Goal: Transaction & Acquisition: Purchase product/service

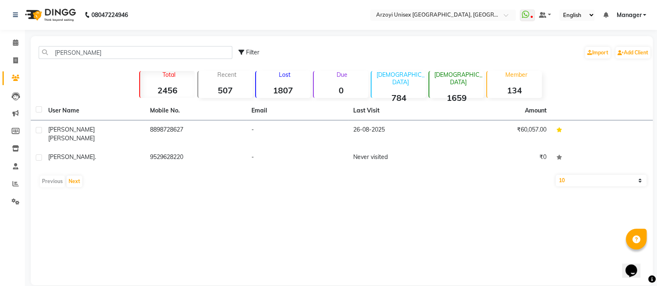
click at [132, 136] on td "Mrudula Potdar" at bounding box center [94, 134] width 102 height 27
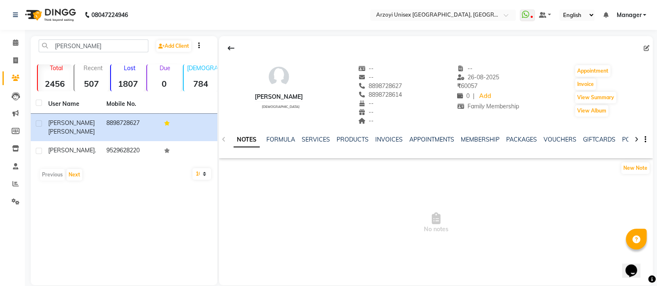
click at [636, 139] on icon at bounding box center [637, 140] width 4 height 6
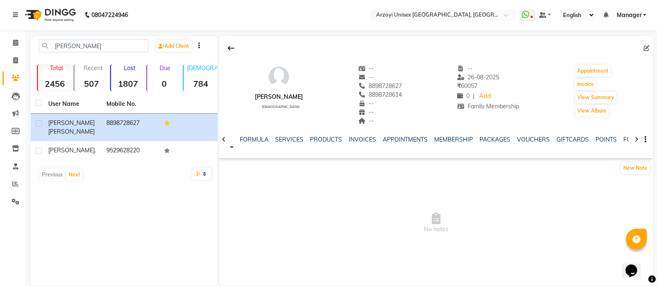
click at [636, 139] on icon at bounding box center [637, 140] width 4 height 6
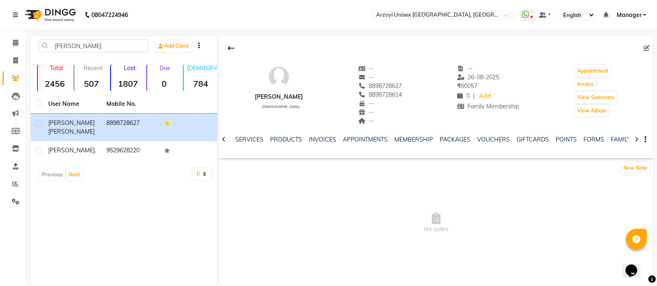
click at [636, 139] on icon at bounding box center [637, 140] width 4 height 6
click at [591, 138] on link "FAMILY" at bounding box center [601, 139] width 20 height 7
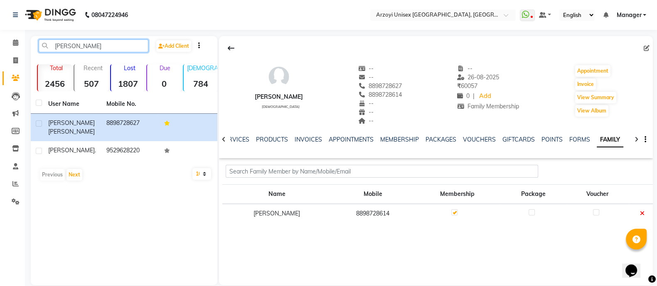
click at [88, 43] on input "mrudula" at bounding box center [94, 46] width 110 height 13
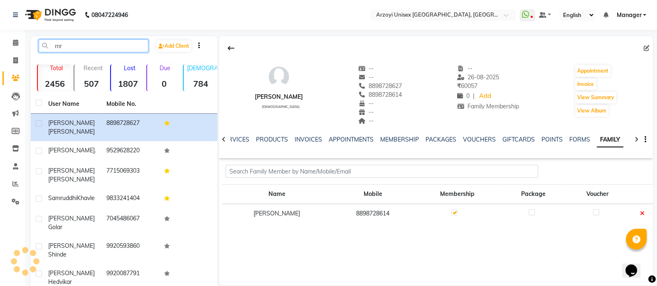
type input "m"
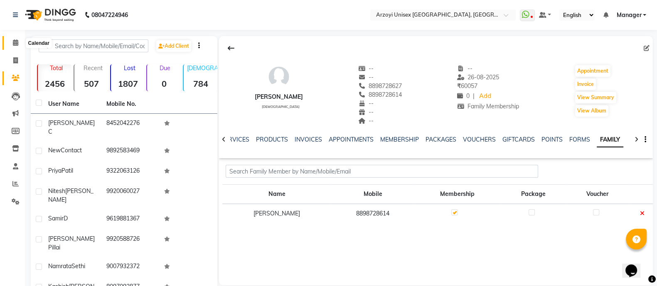
click at [11, 42] on span at bounding box center [15, 43] width 15 height 10
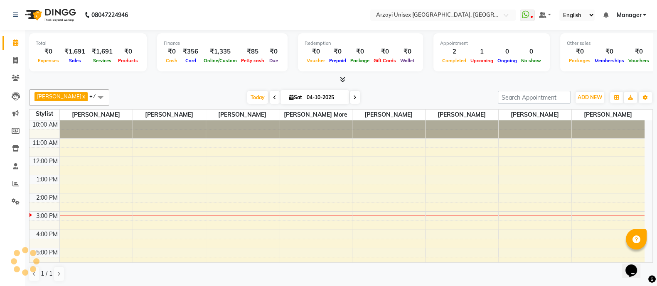
scroll to position [77, 0]
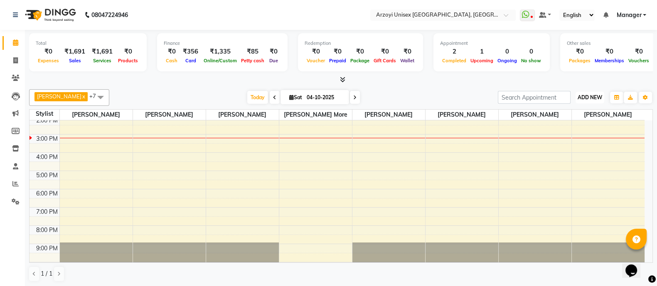
click at [599, 96] on span "ADD NEW" at bounding box center [590, 97] width 25 height 6
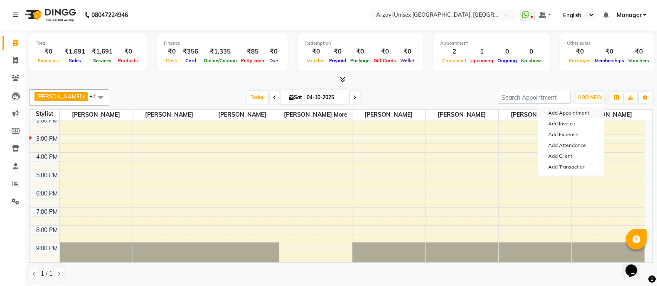
click at [553, 114] on button "Add Appointment" at bounding box center [571, 113] width 66 height 11
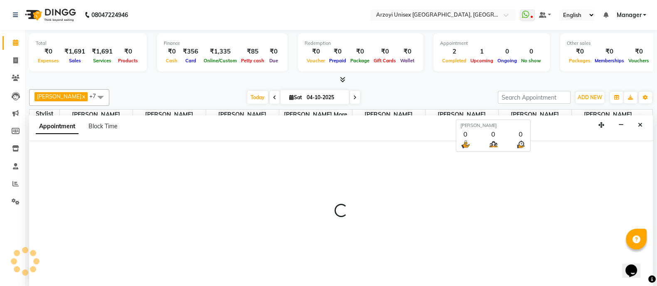
scroll to position [0, 0]
select select "660"
select select "tentative"
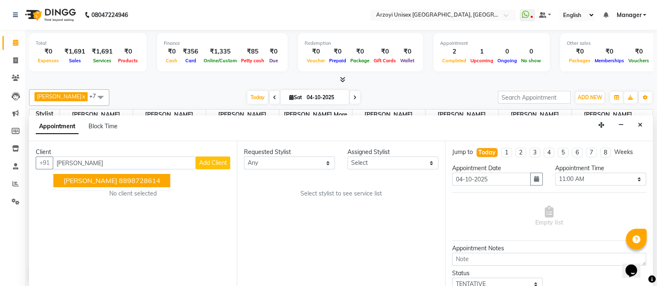
click at [89, 185] on button "Prajwal Deshmukh 8898728614" at bounding box center [112, 180] width 117 height 13
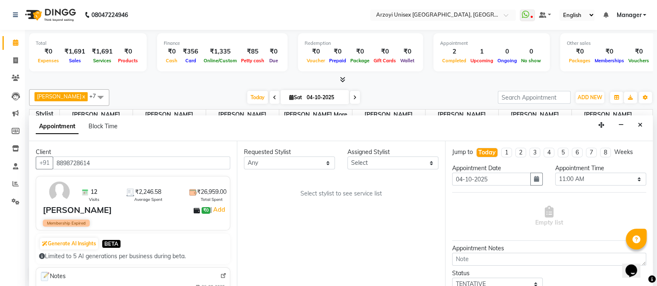
type input "8898728614"
click at [379, 168] on select "Select Aatif Mohammmed Abid Salmani Irshaad Salmani Jaydeep Kumudini Bharat Kam…" at bounding box center [393, 163] width 91 height 13
click at [12, 80] on icon at bounding box center [16, 78] width 8 height 6
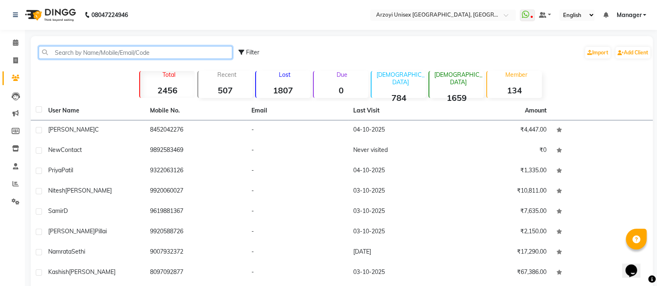
click at [70, 51] on input "text" at bounding box center [136, 52] width 194 height 13
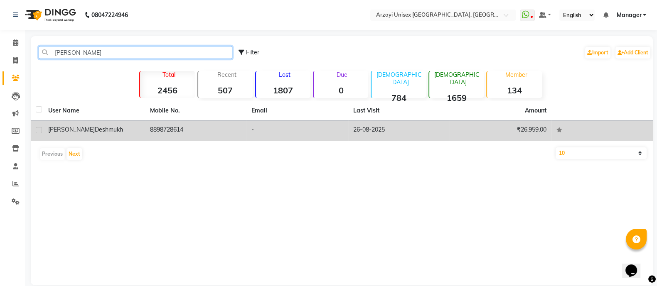
type input "Prajwal"
click at [150, 126] on td "8898728614" at bounding box center [196, 131] width 102 height 20
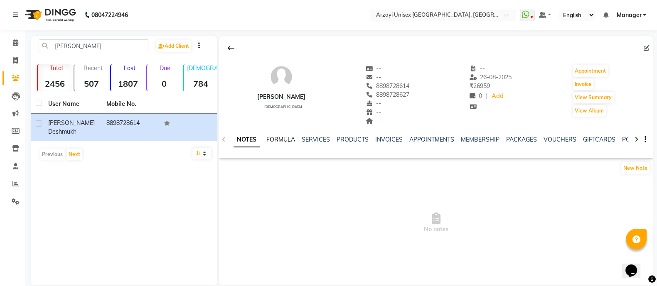
click at [288, 140] on link "FORMULA" at bounding box center [281, 139] width 29 height 7
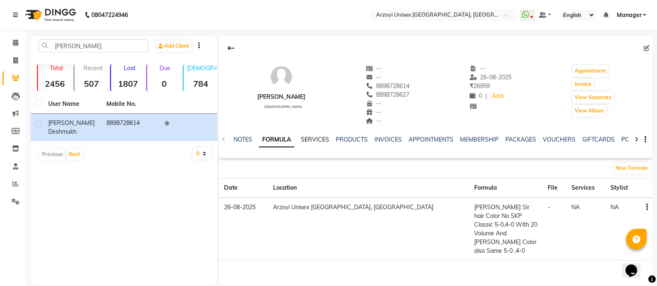
click at [318, 141] on link "SERVICES" at bounding box center [315, 139] width 28 height 7
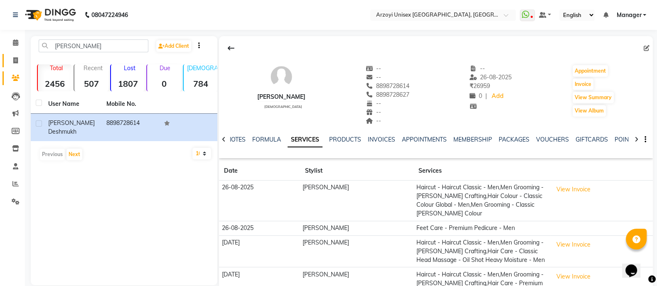
click at [15, 60] on icon at bounding box center [15, 60] width 5 height 6
select select "5286"
select select "service"
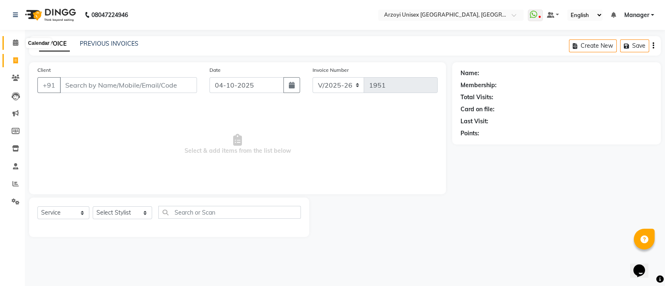
click at [17, 44] on icon at bounding box center [15, 43] width 5 height 6
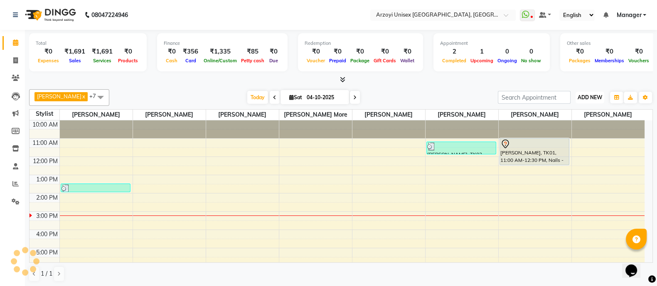
scroll to position [91, 0]
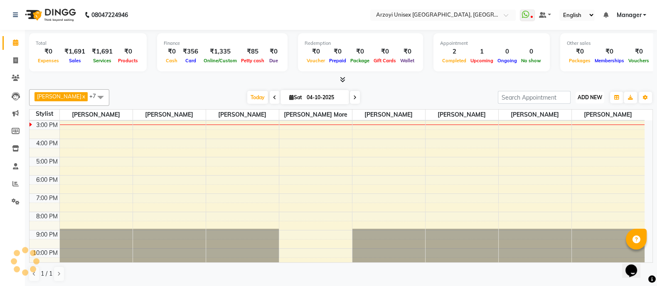
click at [598, 94] on span "ADD NEW" at bounding box center [590, 97] width 25 height 6
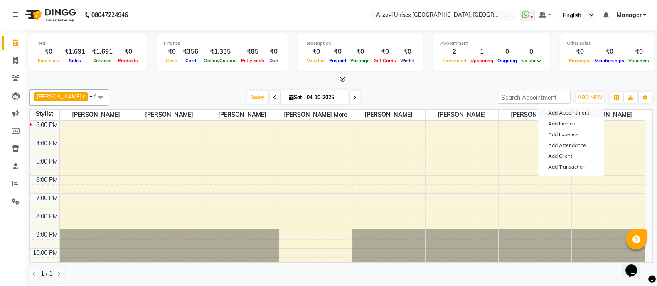
click at [559, 116] on button "Add Appointment" at bounding box center [571, 113] width 66 height 11
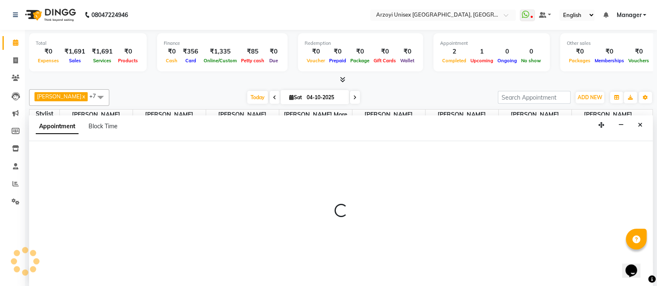
scroll to position [0, 0]
select select "660"
select select "tentative"
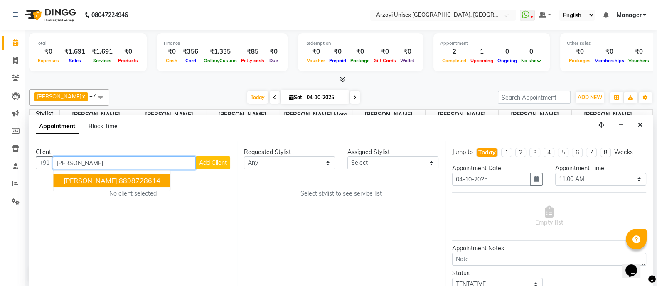
click at [123, 180] on ngb-highlight "8898728614" at bounding box center [140, 181] width 42 height 8
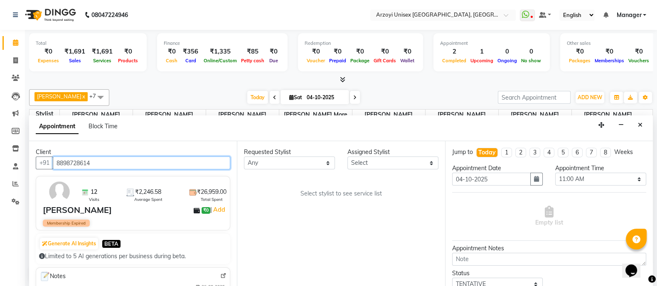
type input "8898728614"
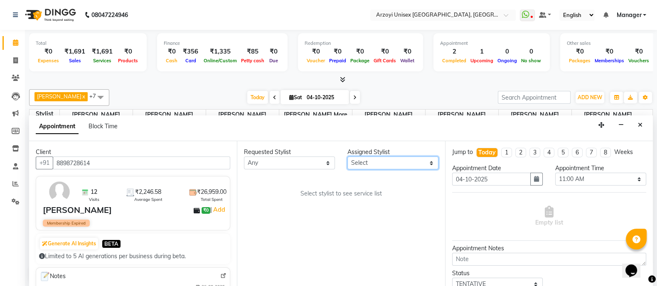
click at [366, 165] on select "Select Aatif Mohammmed Abid Salmani Irshaad Salmani Jaydeep Kumudini Bharat Kam…" at bounding box center [393, 163] width 91 height 13
select select "47130"
click at [348, 157] on select "Select Aatif Mohammmed Abid Salmani Irshaad Salmani Jaydeep Kumudini Bharat Kam…" at bounding box center [393, 163] width 91 height 13
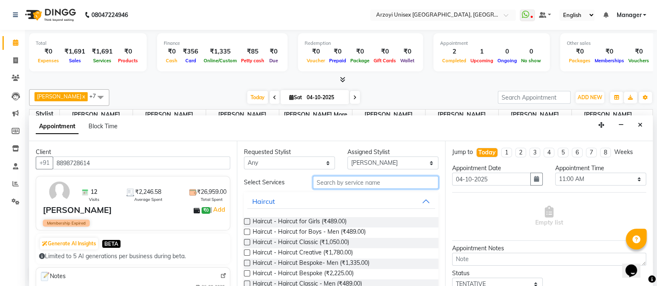
click at [335, 180] on input "text" at bounding box center [376, 182] width 126 height 13
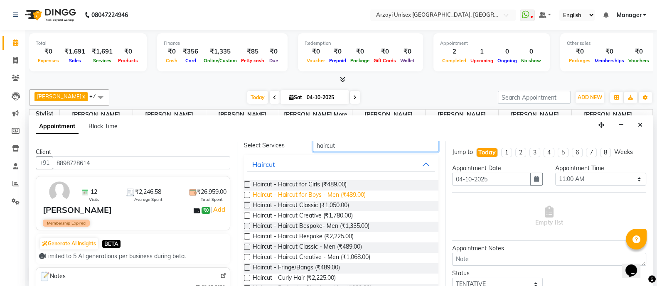
scroll to position [37, 0]
type input "haircut"
click at [247, 246] on label at bounding box center [247, 247] width 6 height 6
click at [247, 246] on input "checkbox" at bounding box center [246, 247] width 5 height 5
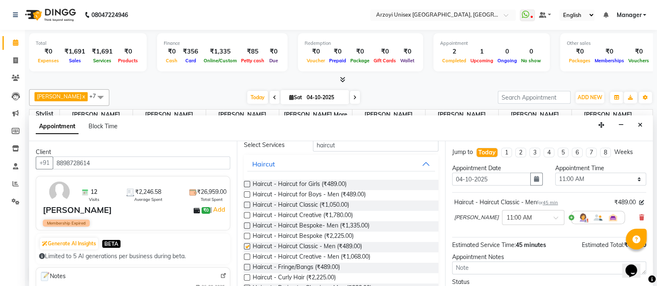
checkbox input "false"
click at [338, 143] on input "haircut" at bounding box center [376, 145] width 126 height 13
type input "h"
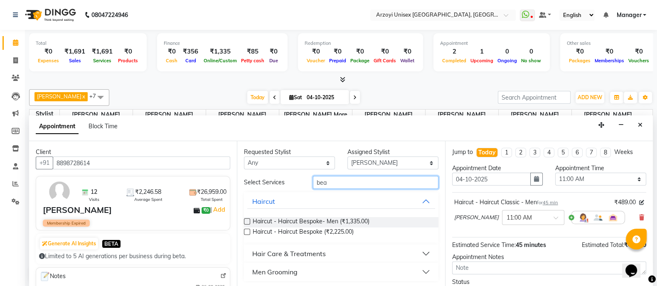
scroll to position [0, 0]
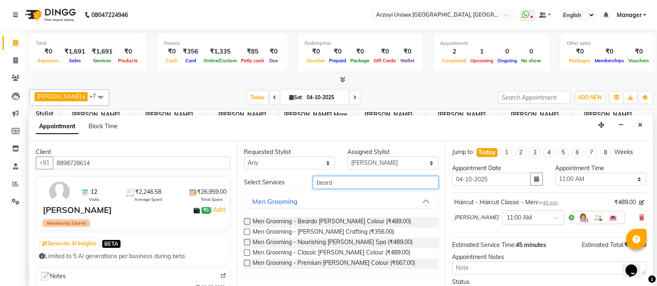
type input "beard"
click at [247, 231] on label at bounding box center [247, 232] width 6 height 6
click at [247, 231] on input "checkbox" at bounding box center [246, 232] width 5 height 5
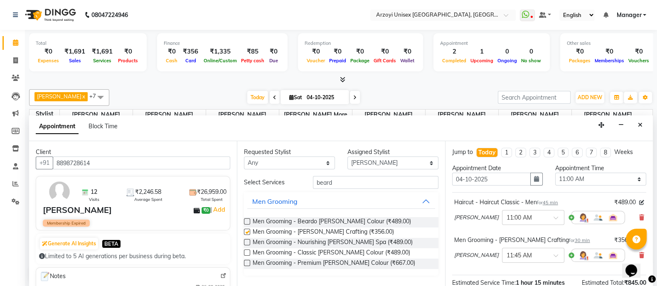
checkbox input "false"
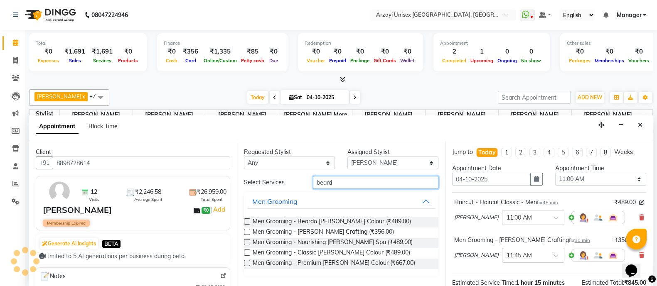
click at [342, 185] on input "beard" at bounding box center [376, 182] width 126 height 13
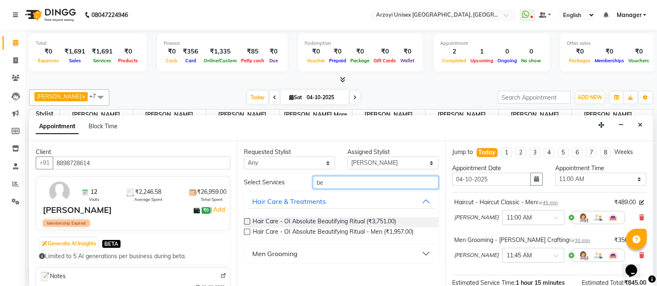
type input "b"
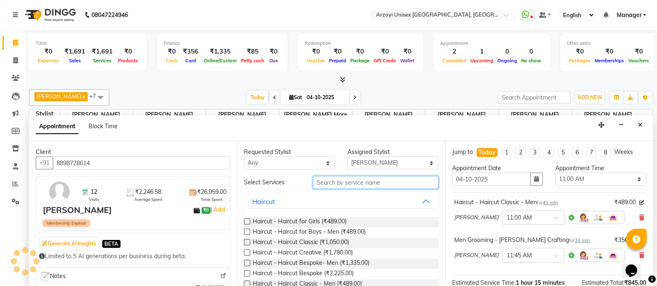
type input "j"
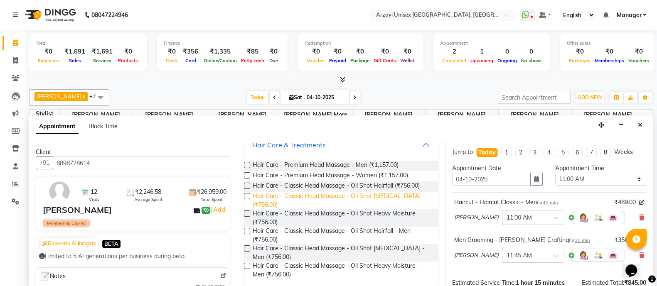
scroll to position [62, 0]
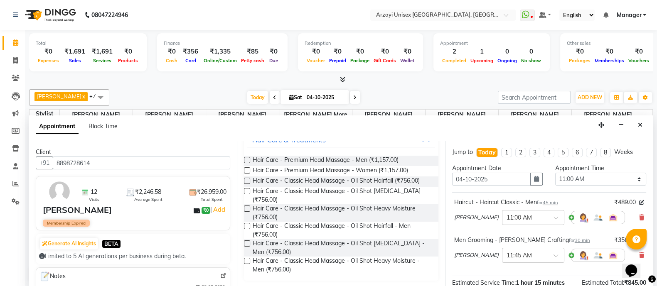
type input "head mass"
click at [245, 258] on label at bounding box center [247, 261] width 6 height 6
click at [245, 259] on input "checkbox" at bounding box center [246, 261] width 5 height 5
checkbox input "false"
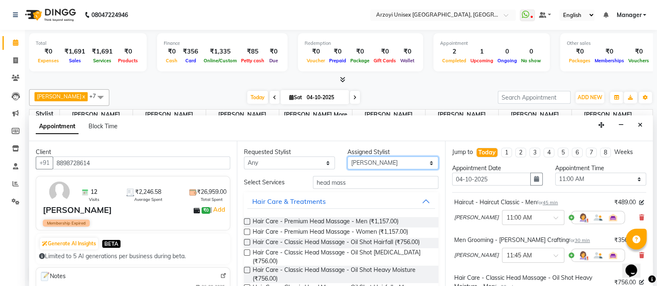
click at [388, 163] on select "Select Aatif Mohammmed Abid Salmani Irshaad Salmani Jaydeep Kumudini Bharat Kam…" at bounding box center [393, 163] width 91 height 13
select select "53934"
click at [348, 157] on select "Select Aatif Mohammmed Abid Salmani Irshaad Salmani Jaydeep Kumudini Bharat Kam…" at bounding box center [393, 163] width 91 height 13
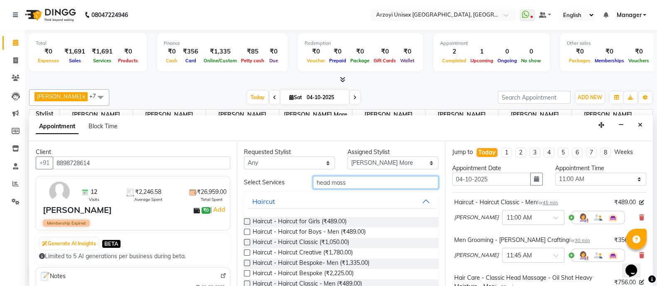
click at [349, 183] on input "head mass" at bounding box center [376, 182] width 126 height 13
type input "h"
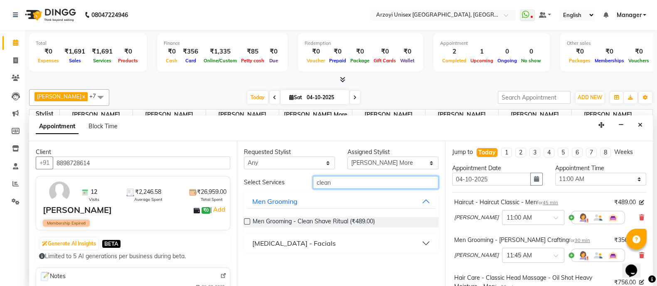
type input "clean"
click at [404, 240] on button "Skin care - Facials" at bounding box center [341, 243] width 188 height 15
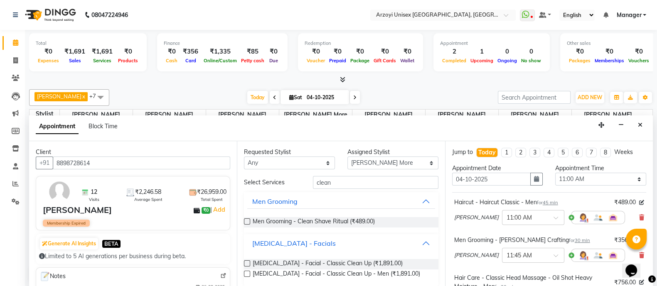
scroll to position [6, 0]
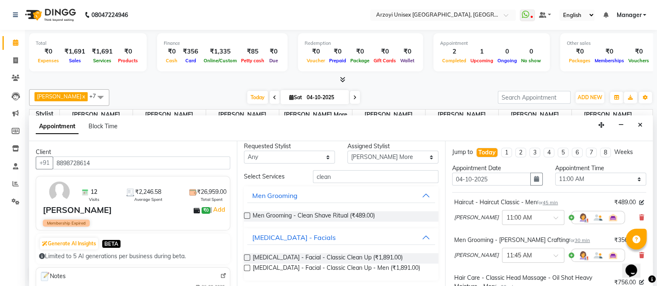
click at [245, 267] on label at bounding box center [247, 268] width 6 height 6
click at [245, 267] on input "checkbox" at bounding box center [246, 269] width 5 height 5
checkbox input "false"
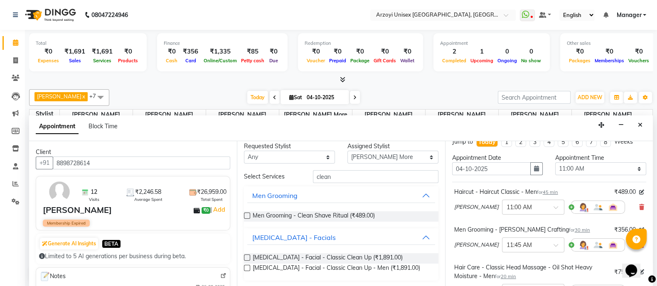
scroll to position [0, 0]
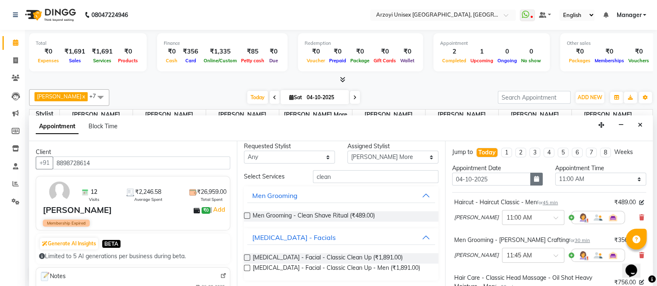
click at [534, 184] on button "button" at bounding box center [537, 179] width 12 height 13
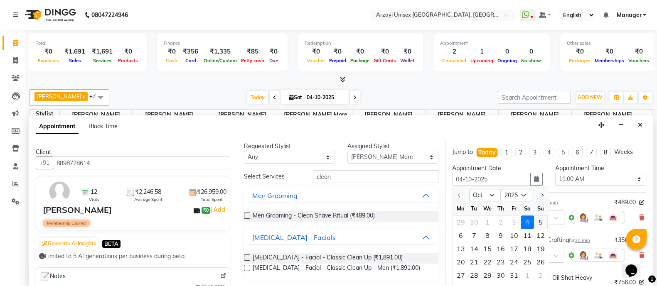
click at [541, 219] on div "5" at bounding box center [540, 222] width 13 height 13
type input "05-10-2025"
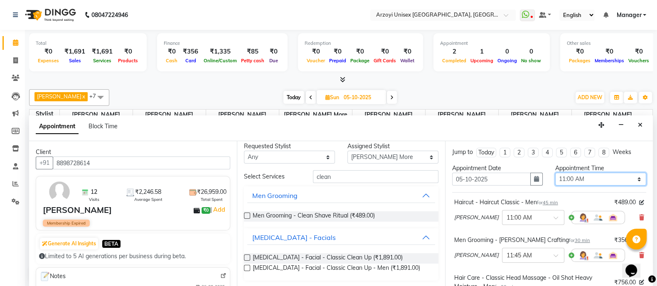
click at [600, 182] on select "Select 11:00 AM 11:15 AM 11:30 AM 11:45 AM 12:00 PM 12:15 PM 12:30 PM 12:45 PM …" at bounding box center [601, 179] width 91 height 13
select select "690"
click at [556, 173] on select "Select 11:00 AM 11:15 AM 11:30 AM 11:45 AM 12:00 PM 12:15 PM 12:30 PM 12:45 PM …" at bounding box center [601, 179] width 91 height 13
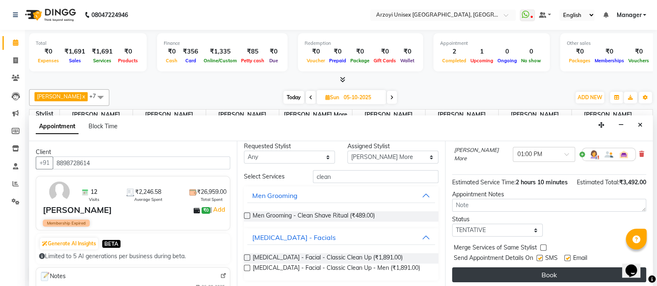
click at [501, 269] on button "Book" at bounding box center [549, 275] width 194 height 15
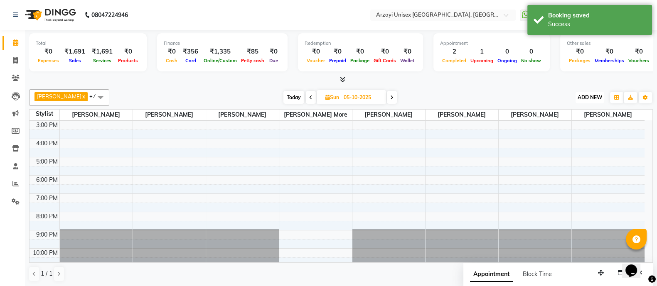
click at [588, 98] on span "ADD NEW" at bounding box center [590, 97] width 25 height 6
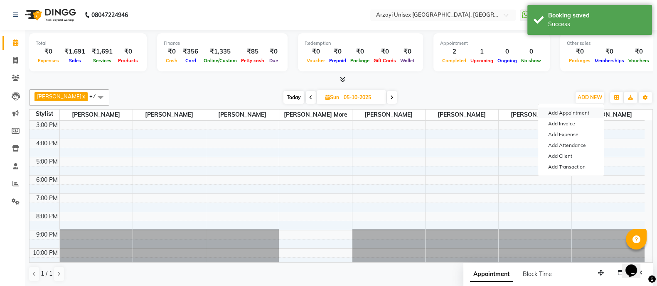
click at [562, 112] on button "Add Appointment" at bounding box center [571, 113] width 66 height 11
select select "tentative"
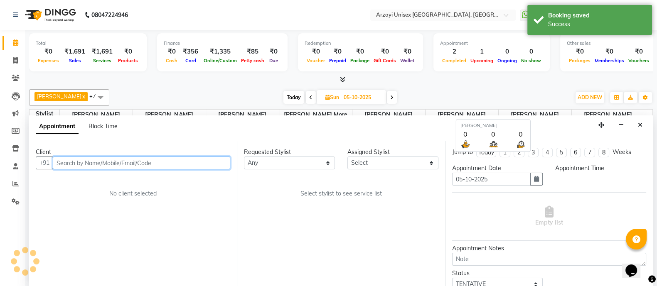
scroll to position [0, 0]
select select "660"
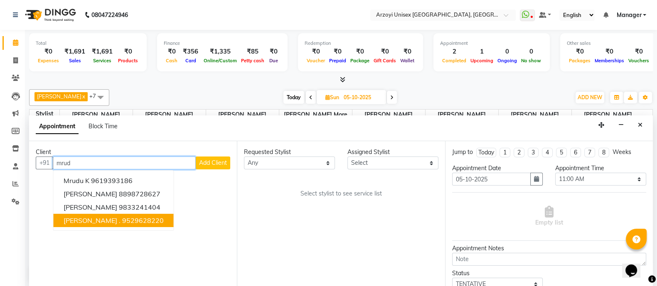
click at [88, 217] on span "Mrudula ." at bounding box center [92, 221] width 57 height 8
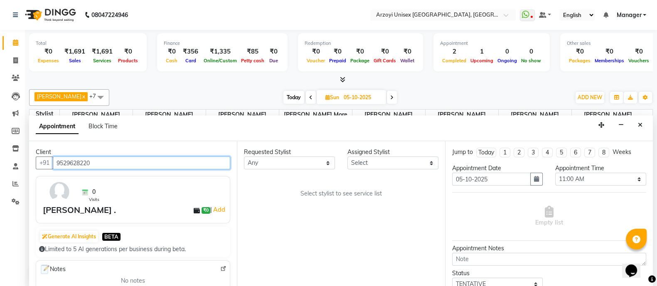
type input "9529628220"
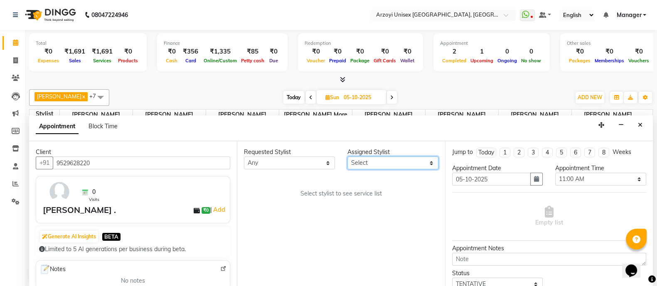
click at [375, 161] on select "Select Aatif Mohammmed Abid Salmani Irshaad Salmani Jaydeep Kumudini Bharat Kam…" at bounding box center [393, 163] width 91 height 13
select select "36059"
click at [348, 157] on select "Select Aatif Mohammmed Abid Salmani Irshaad Salmani Jaydeep Kumudini Bharat Kam…" at bounding box center [393, 163] width 91 height 13
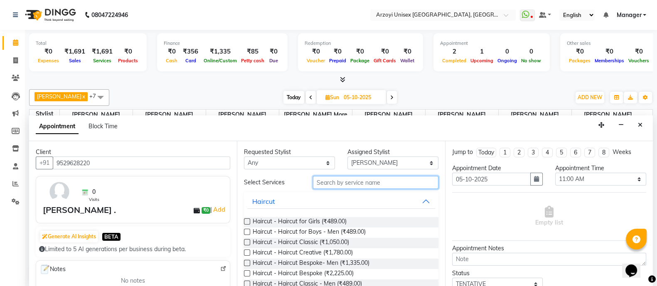
click at [335, 178] on input "text" at bounding box center [376, 182] width 126 height 13
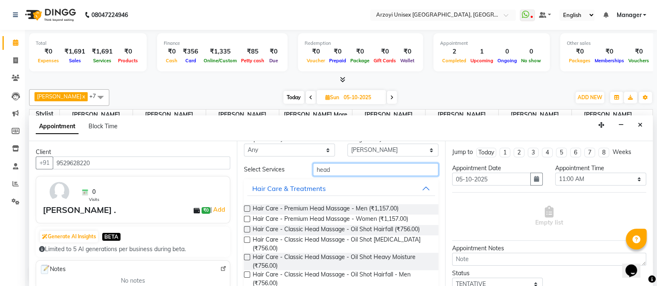
scroll to position [61, 0]
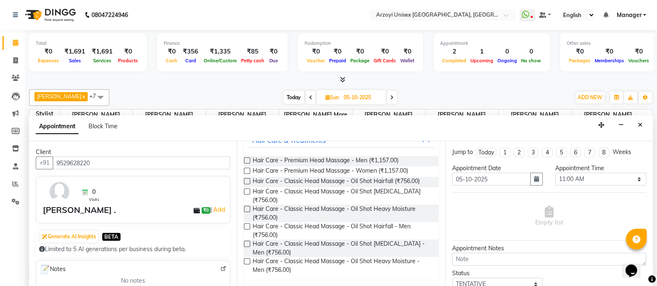
type input "head"
click at [247, 179] on label at bounding box center [247, 181] width 6 height 6
click at [247, 180] on input "checkbox" at bounding box center [246, 182] width 5 height 5
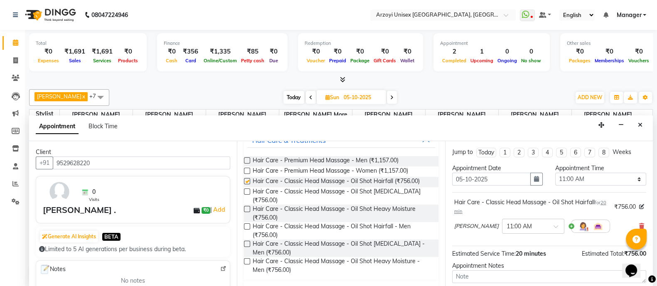
checkbox input "false"
click at [613, 182] on select "Select 11:00 AM 11:15 AM 11:30 AM 11:45 AM 12:00 PM 12:15 PM 12:30 PM 12:45 PM …" at bounding box center [601, 179] width 91 height 13
select select "690"
click at [556, 173] on select "Select 11:00 AM 11:15 AM 11:30 AM 11:45 AM 12:00 PM 12:15 PM 12:30 PM 12:45 PM …" at bounding box center [601, 179] width 91 height 13
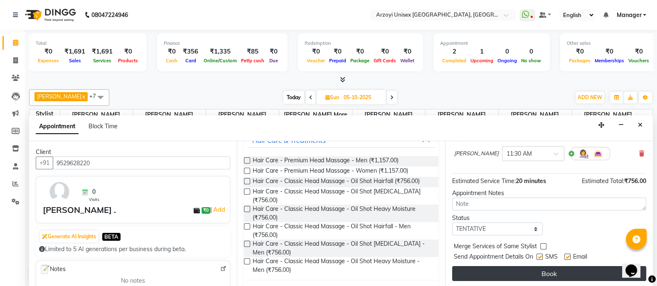
click at [546, 269] on button "Book" at bounding box center [549, 274] width 194 height 15
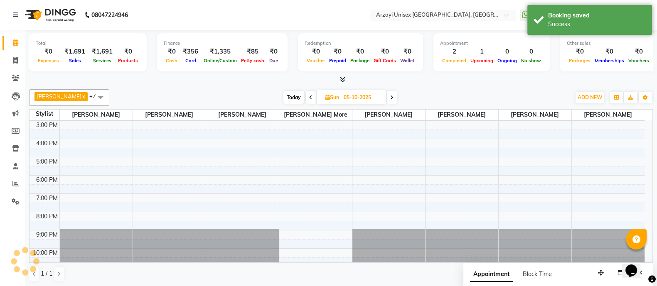
scroll to position [0, 0]
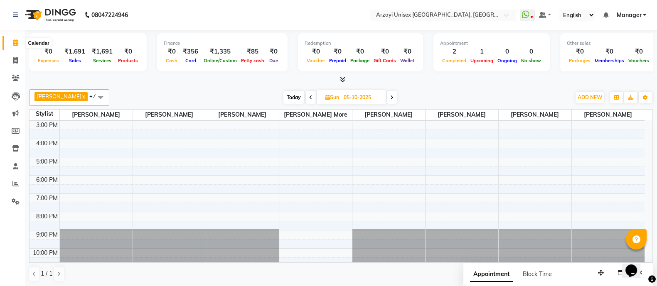
click at [14, 38] on span at bounding box center [15, 43] width 15 height 10
click at [15, 44] on icon at bounding box center [15, 43] width 5 height 6
click at [13, 54] on link "Invoice" at bounding box center [12, 61] width 20 height 14
select select "service"
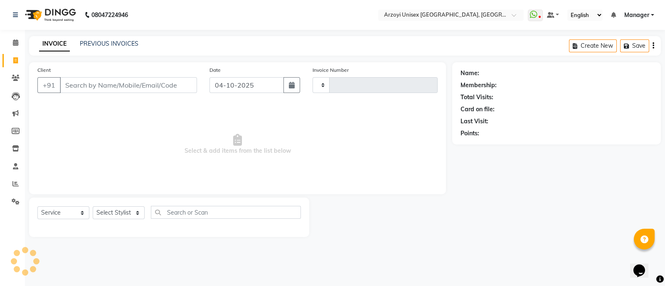
type input "1951"
select select "5286"
click at [16, 38] on span at bounding box center [15, 43] width 15 height 10
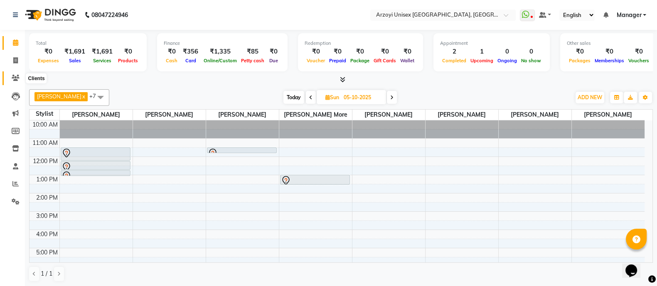
click at [12, 79] on icon at bounding box center [16, 78] width 8 height 6
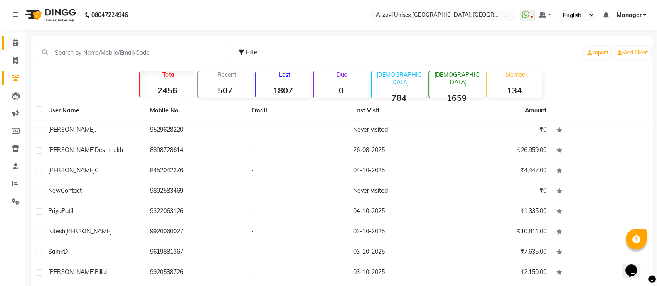
click at [15, 37] on link "Calendar" at bounding box center [12, 43] width 20 height 14
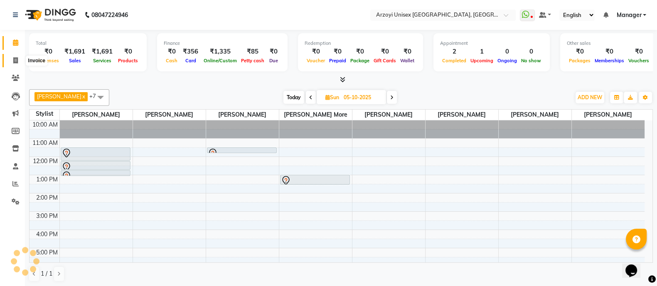
click at [15, 60] on icon at bounding box center [15, 60] width 5 height 6
select select "5286"
select select "service"
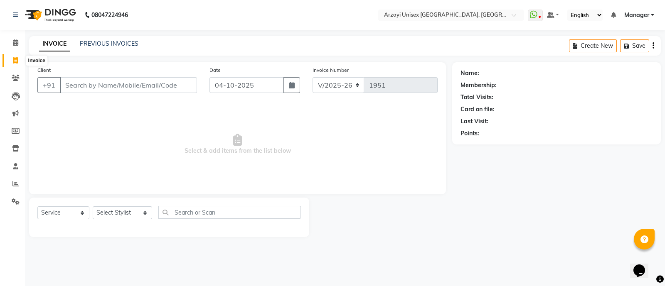
click at [14, 63] on icon at bounding box center [15, 60] width 5 height 6
select select "service"
type input "1951"
select select "5286"
click at [13, 42] on icon at bounding box center [15, 43] width 5 height 6
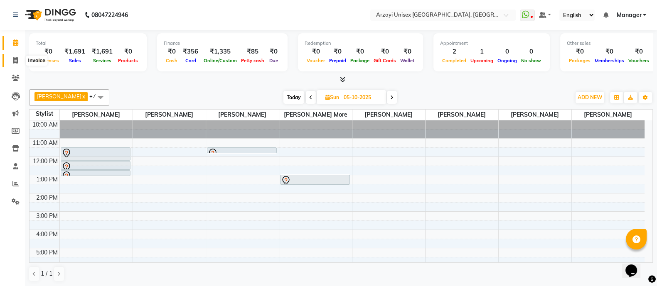
click at [15, 61] on icon at bounding box center [15, 60] width 5 height 6
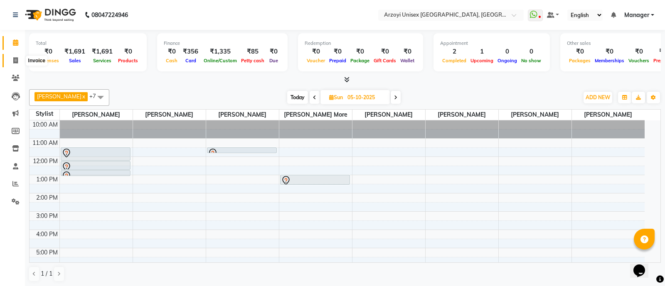
select select "service"
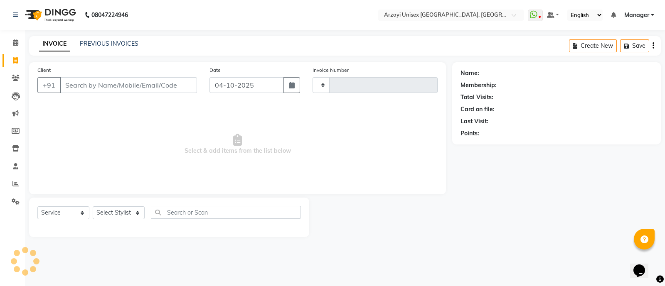
type input "1951"
select select "5286"
click at [15, 61] on icon at bounding box center [15, 60] width 5 height 6
select select "service"
type input "1951"
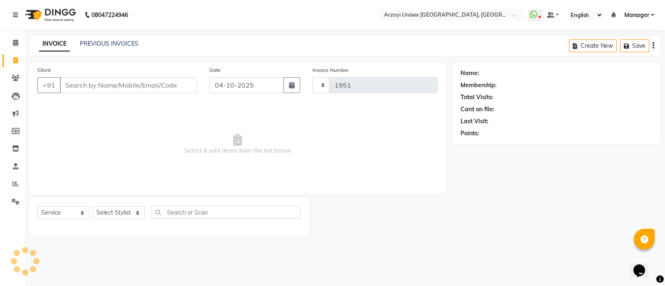
select select "5286"
click at [103, 42] on link "PREVIOUS INVOICES" at bounding box center [109, 43] width 59 height 7
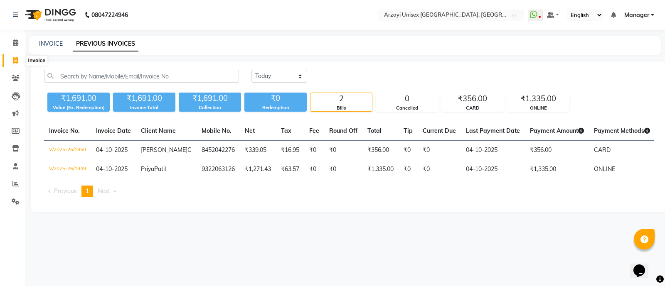
click at [10, 59] on span at bounding box center [15, 61] width 15 height 10
select select "5286"
select select "service"
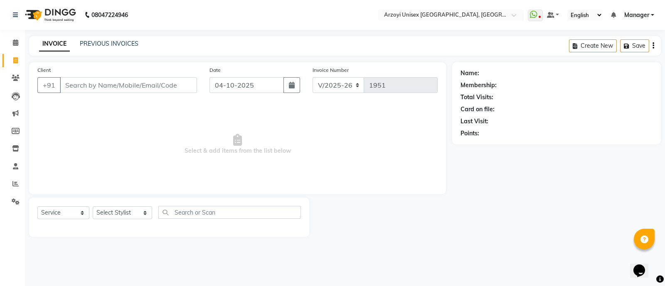
click at [75, 94] on div "Client +91" at bounding box center [117, 83] width 172 height 34
click at [83, 90] on input "Client" at bounding box center [128, 85] width 137 height 16
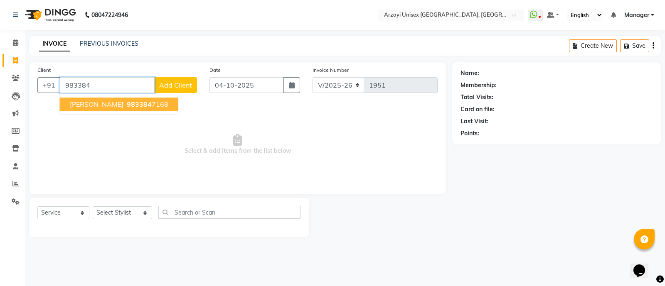
click at [89, 107] on span "Palak Jain" at bounding box center [97, 104] width 54 height 8
type input "9833847168"
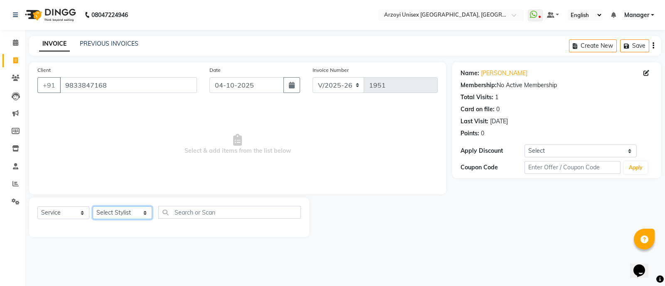
click at [126, 211] on select "Select Stylist Aatif Mohammmed Abid Salmani Irshaad Salmani Jaydeep Kumudini Bh…" at bounding box center [122, 213] width 59 height 13
select select "53934"
click at [93, 207] on select "Select Stylist Aatif Mohammmed Abid Salmani Irshaad Salmani Jaydeep Kumudini Bh…" at bounding box center [122, 213] width 59 height 13
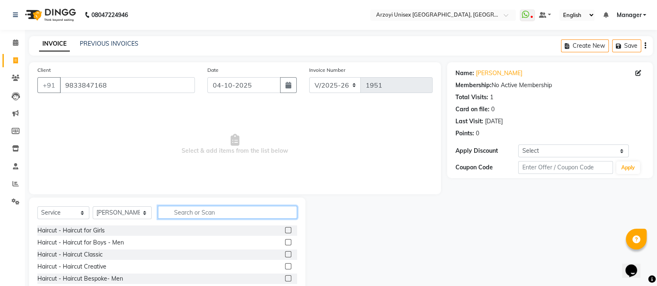
click at [202, 208] on input "text" at bounding box center [227, 212] width 139 height 13
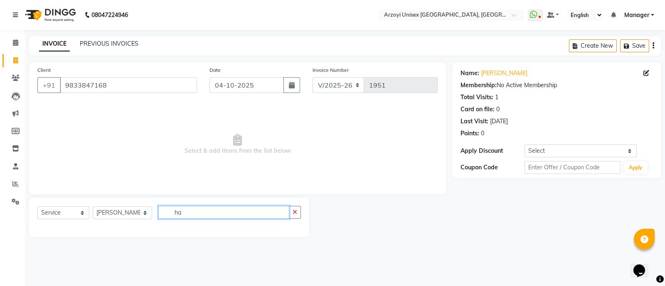
type input "h"
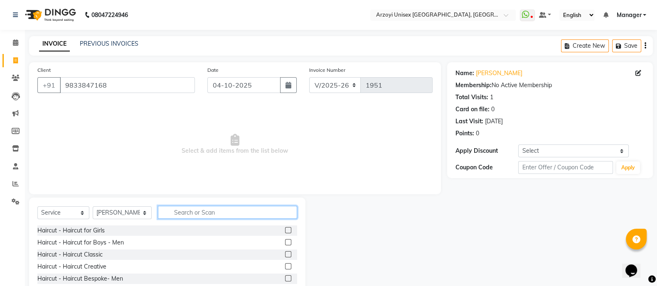
type input "J"
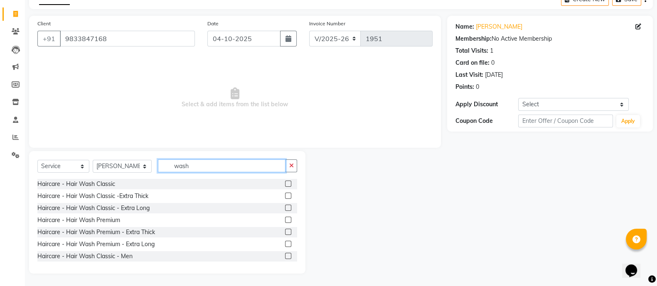
type input "wash"
click at [285, 185] on label at bounding box center [288, 184] width 6 height 6
click at [285, 185] on input "checkbox" at bounding box center [287, 184] width 5 height 5
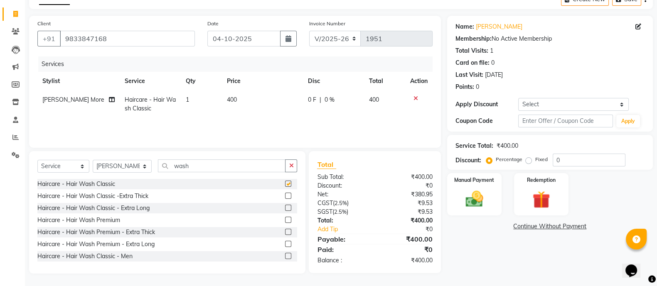
checkbox input "false"
click at [196, 167] on input "wash" at bounding box center [222, 166] width 128 height 13
type input "w"
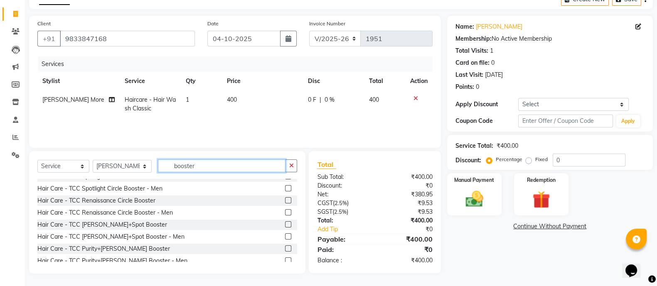
scroll to position [41, 0]
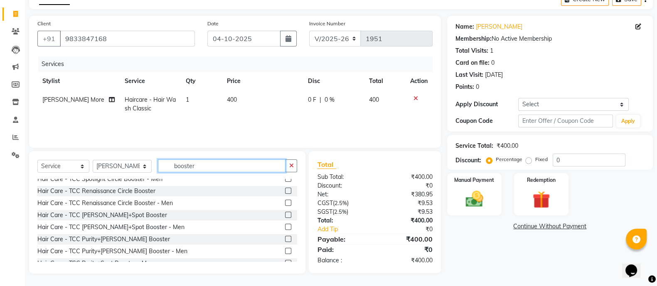
type input "booster"
click at [285, 238] on label at bounding box center [288, 239] width 6 height 6
click at [285, 238] on input "checkbox" at bounding box center [287, 239] width 5 height 5
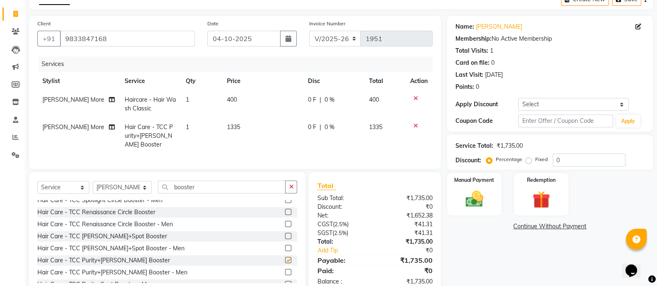
checkbox input "false"
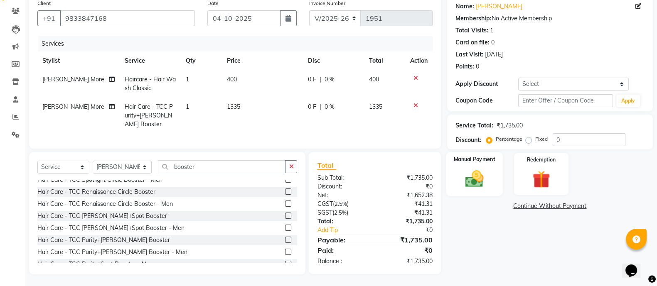
click at [464, 183] on img at bounding box center [475, 178] width 30 height 21
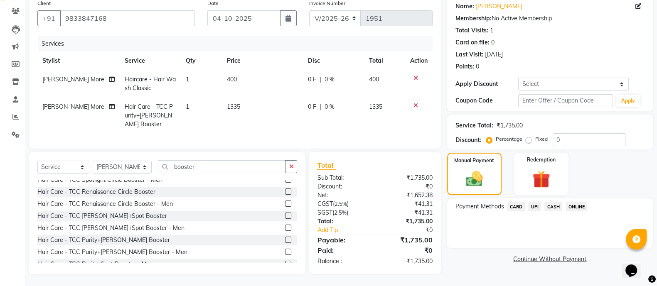
click at [555, 205] on span "CASH" at bounding box center [554, 207] width 18 height 10
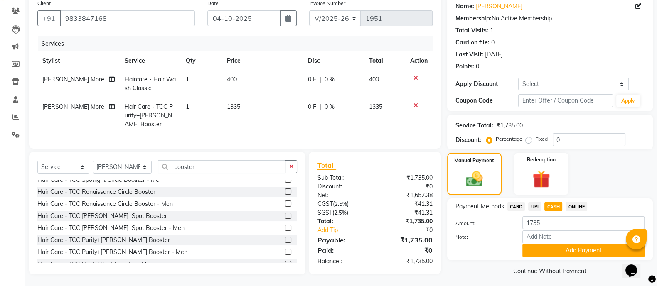
scroll to position [71, 0]
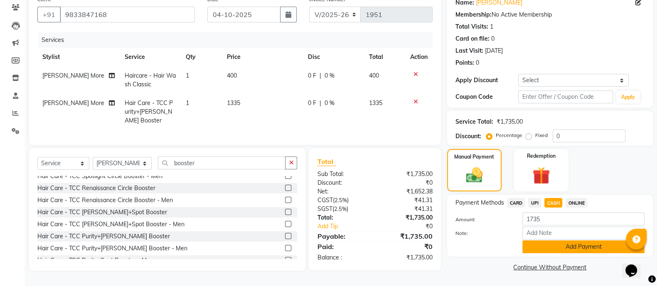
click at [557, 247] on button "Add Payment" at bounding box center [584, 247] width 122 height 13
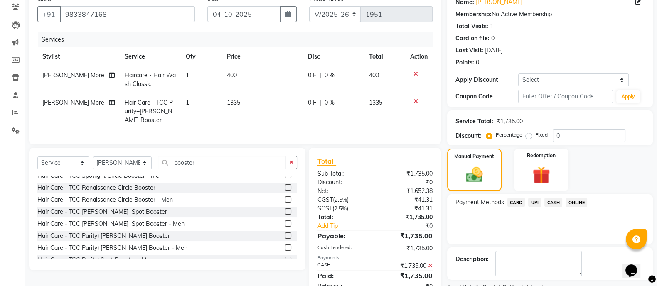
scroll to position [105, 0]
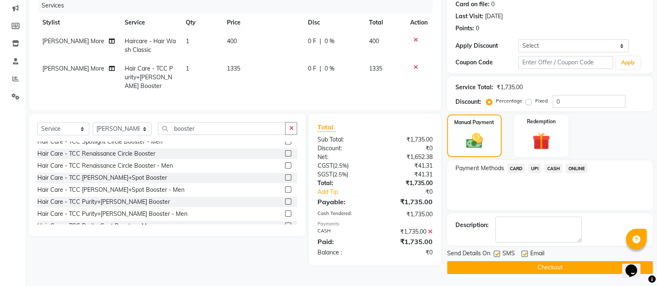
click at [522, 274] on button "Checkout" at bounding box center [550, 268] width 206 height 13
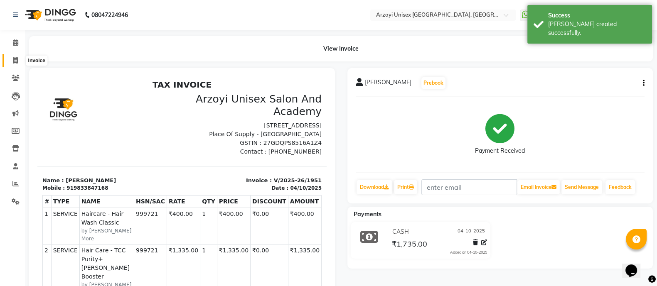
click at [17, 56] on span at bounding box center [15, 61] width 15 height 10
select select "service"
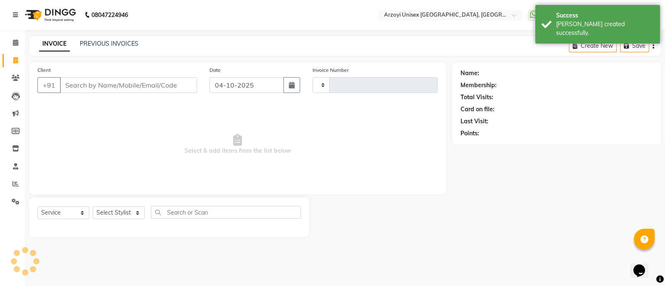
type input "1952"
select select "5286"
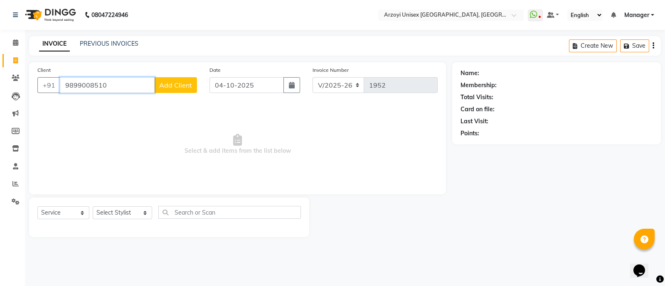
type input "9899008510"
click at [176, 84] on span "Add Client" at bounding box center [175, 85] width 33 height 8
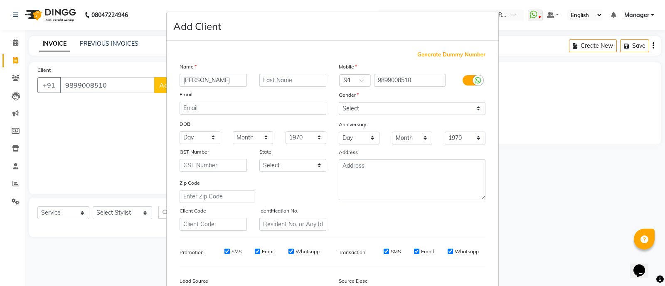
type input "Anita"
click at [274, 78] on input "text" at bounding box center [292, 80] width 67 height 13
type input "Saxena"
click at [362, 106] on select "Select Male Female Other Prefer Not To Say" at bounding box center [412, 108] width 147 height 13
select select "female"
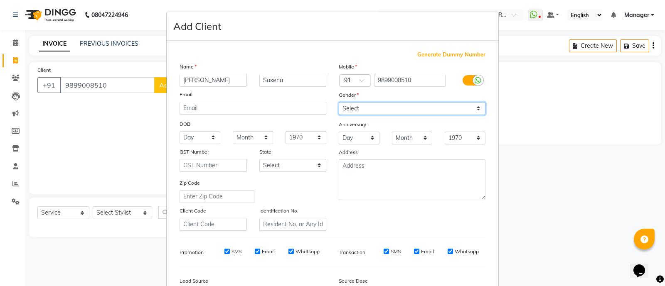
click at [339, 103] on select "Select Male Female Other Prefer Not To Say" at bounding box center [412, 108] width 147 height 13
click at [122, 128] on ngb-modal-window "Add Client Generate Dummy Number Name Anita Saxena Email DOB Day 01 02 03 04 05…" at bounding box center [332, 143] width 665 height 286
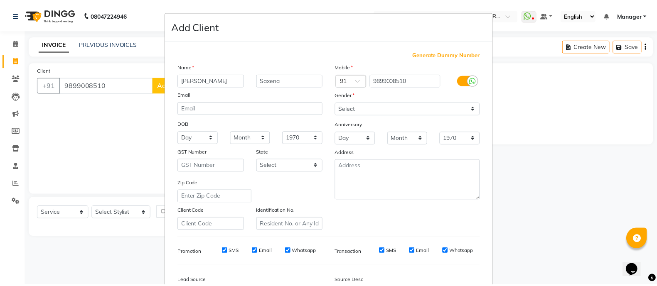
scroll to position [101, 0]
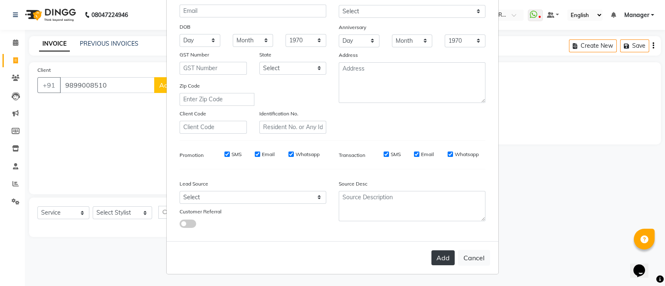
click at [438, 262] on button "Add" at bounding box center [443, 258] width 23 height 15
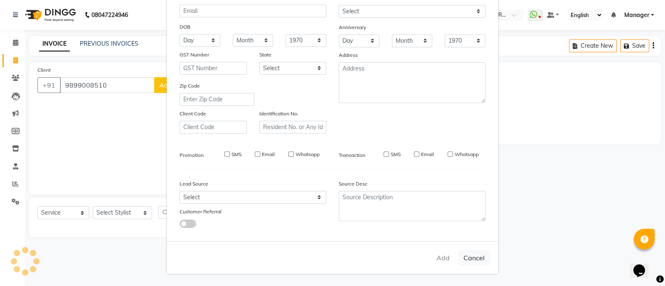
select select
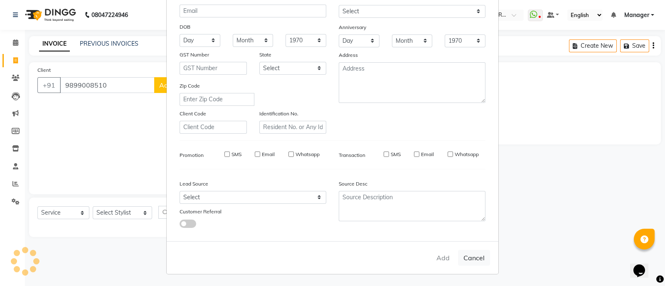
select select
checkbox input "false"
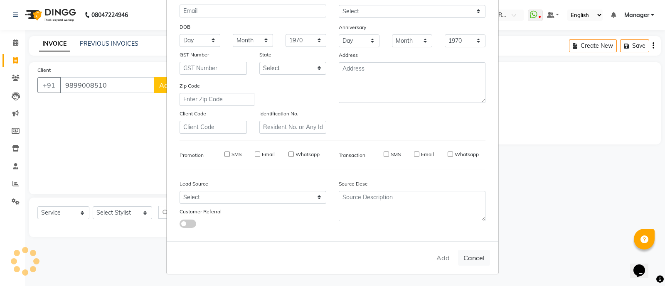
checkbox input "false"
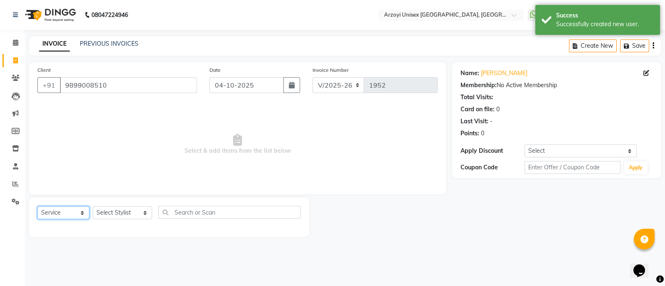
click at [73, 215] on select "Select Service Product Membership Package Voucher Prepaid Gift Card" at bounding box center [63, 213] width 52 height 13
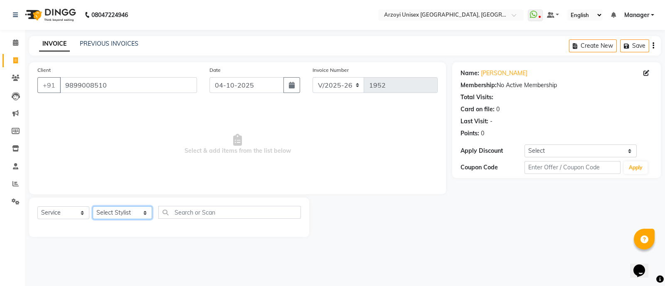
click at [119, 217] on select "Select Stylist Aatif Mohammmed Abid Salmani Irshaad Salmani Jaydeep Kumudini Bh…" at bounding box center [122, 213] width 59 height 13
select select "70633"
click at [93, 207] on select "Select Stylist Aatif Mohammmed Abid Salmani Irshaad Salmani Jaydeep Kumudini Bh…" at bounding box center [122, 213] width 59 height 13
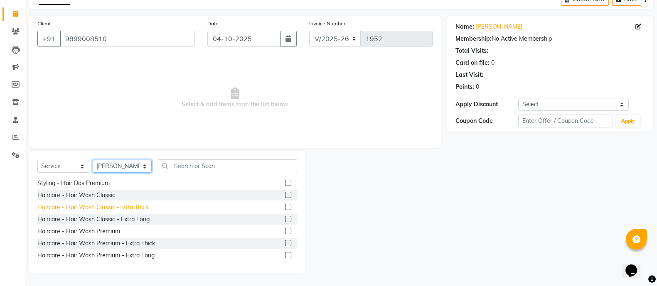
scroll to position [380, 0]
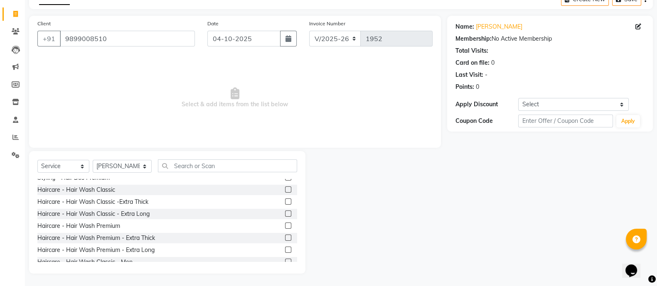
click at [285, 226] on label at bounding box center [288, 226] width 6 height 6
click at [285, 226] on input "checkbox" at bounding box center [287, 226] width 5 height 5
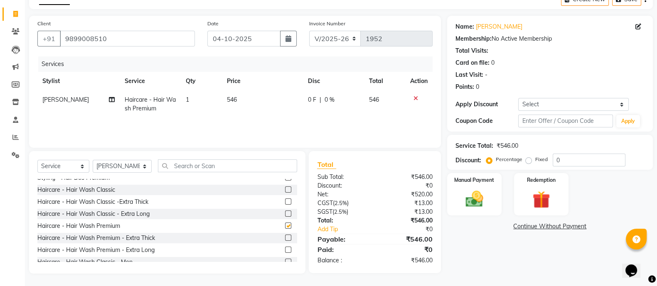
checkbox input "false"
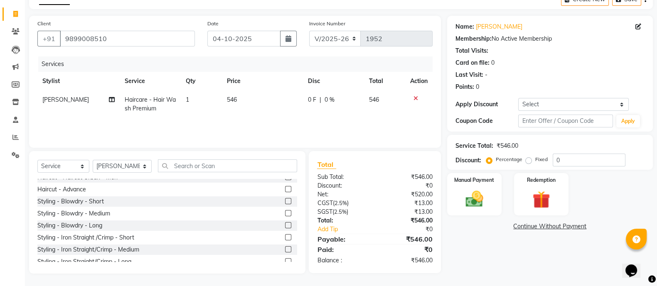
scroll to position [150, 0]
click at [285, 214] on label at bounding box center [288, 215] width 6 height 6
click at [285, 214] on input "checkbox" at bounding box center [287, 214] width 5 height 5
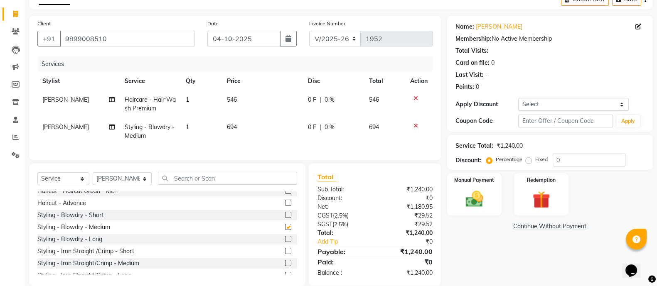
checkbox input "false"
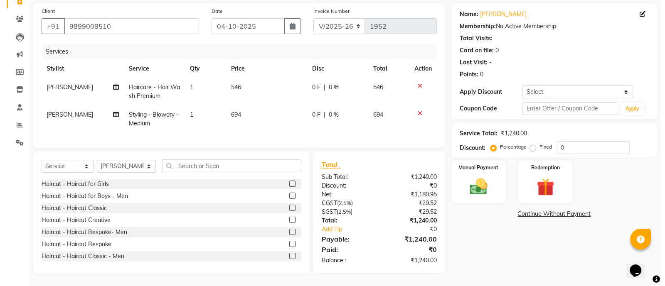
scroll to position [0, 0]
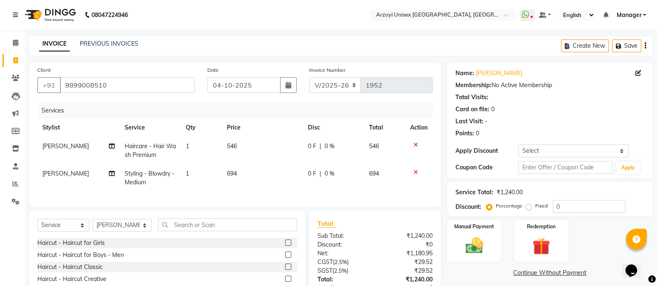
click at [644, 76] on div "Name: Anita Saxena Membership: No Active Membership Total Visits: Card on file:…" at bounding box center [550, 120] width 206 height 116
click at [640, 74] on icon at bounding box center [639, 73] width 6 height 6
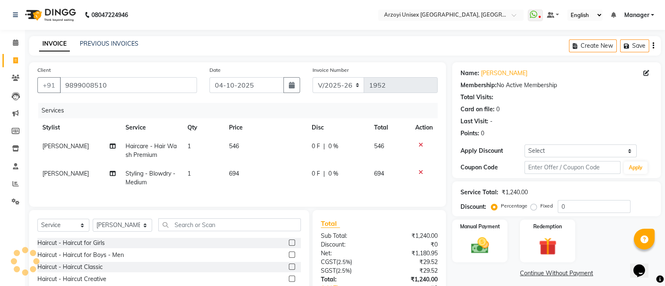
select select "female"
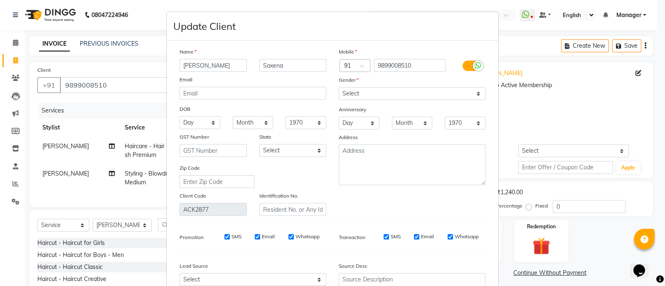
click at [560, 69] on ngb-modal-window "Update Client Name Anita Saxena Email DOB Day 01 02 03 04 05 06 07 08 09 10 11 …" at bounding box center [332, 143] width 665 height 286
click at [547, 67] on ngb-modal-window "Update Client Name Anita Saxena Email DOB Day 01 02 03 04 05 06 07 08 09 10 11 …" at bounding box center [332, 143] width 665 height 286
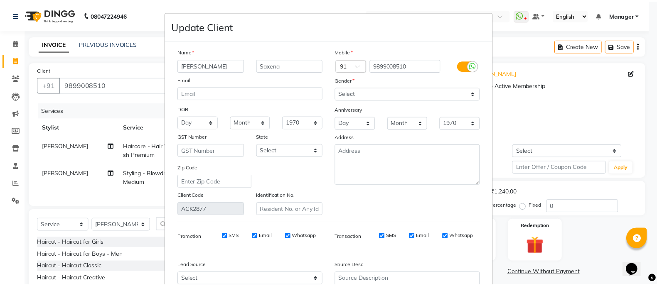
scroll to position [87, 0]
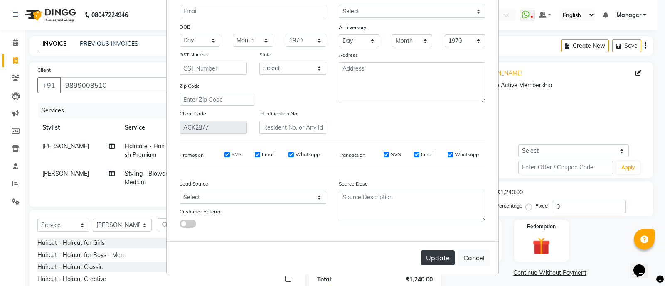
click at [427, 254] on button "Update" at bounding box center [438, 258] width 34 height 15
select select
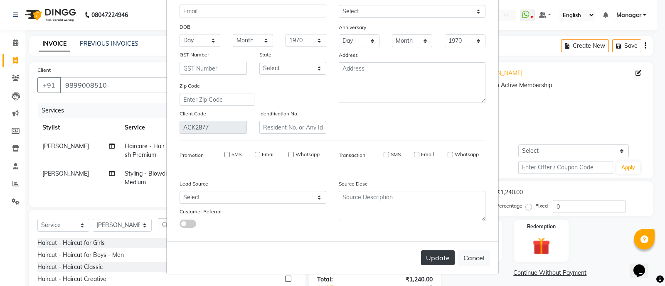
select select
checkbox input "false"
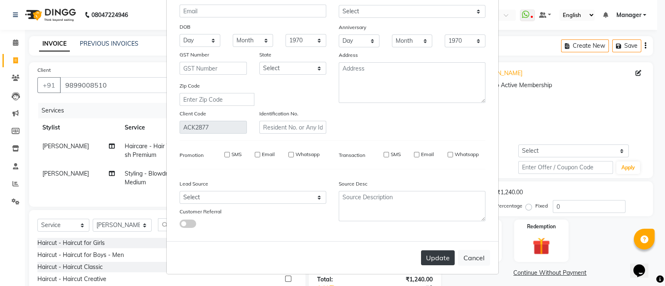
checkbox input "false"
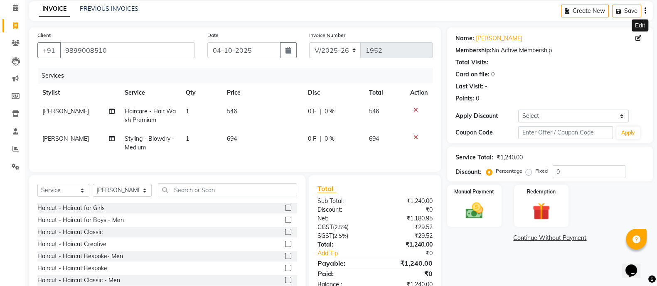
scroll to position [67, 0]
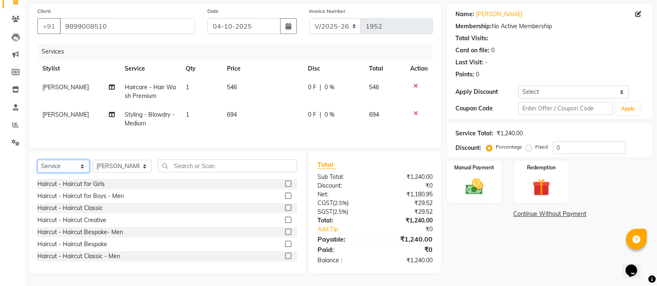
click at [57, 165] on select "Select Service Product Membership Package Voucher Prepaid Gift Card" at bounding box center [63, 166] width 52 height 13
select select "product"
click at [37, 160] on select "Select Service Product Membership Package Voucher Prepaid Gift Card" at bounding box center [63, 166] width 52 height 13
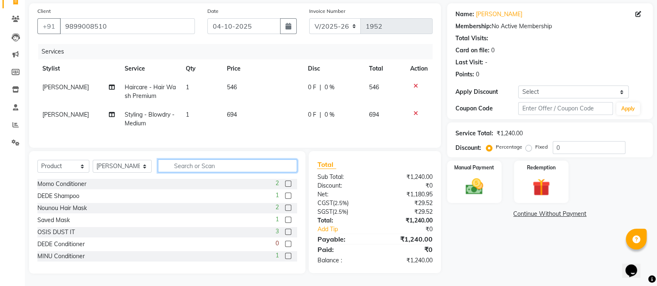
click at [200, 165] on input "text" at bounding box center [227, 166] width 139 height 13
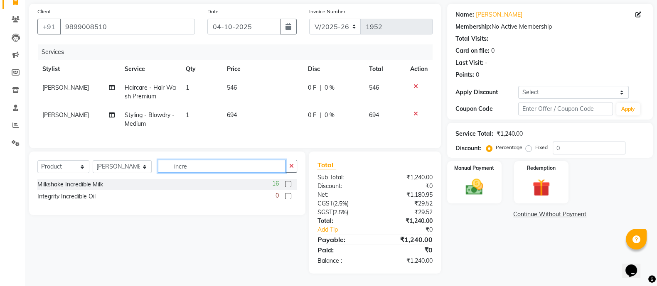
type input "incre"
click at [287, 185] on label at bounding box center [288, 184] width 6 height 6
click at [287, 185] on input "checkbox" at bounding box center [287, 184] width 5 height 5
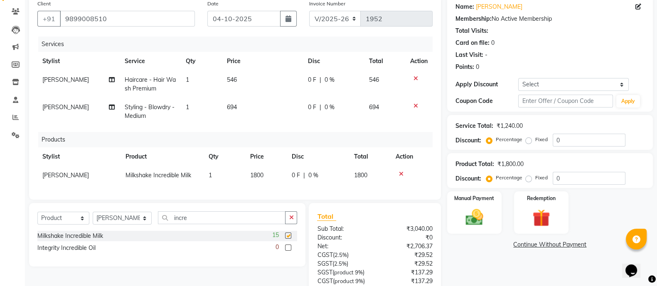
checkbox input "false"
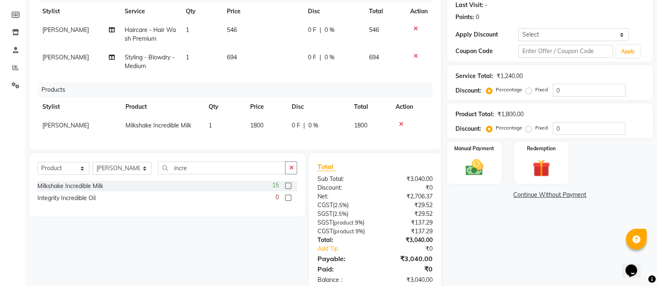
scroll to position [86, 0]
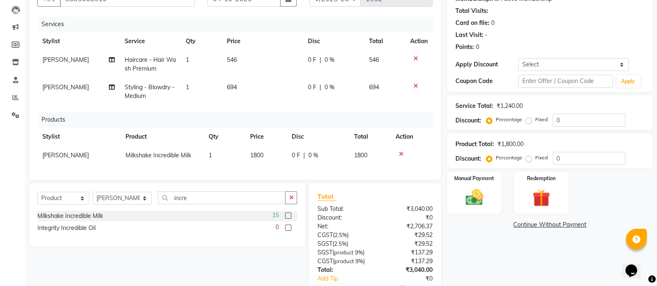
click at [399, 153] on icon at bounding box center [401, 154] width 5 height 6
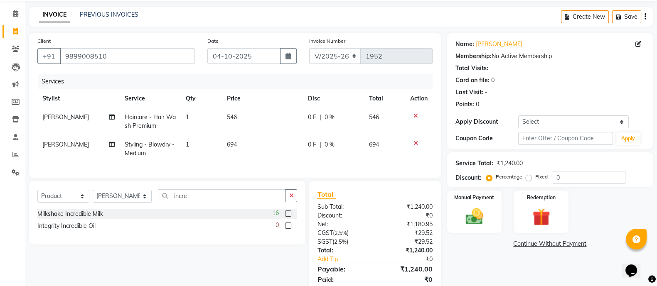
scroll to position [26, 0]
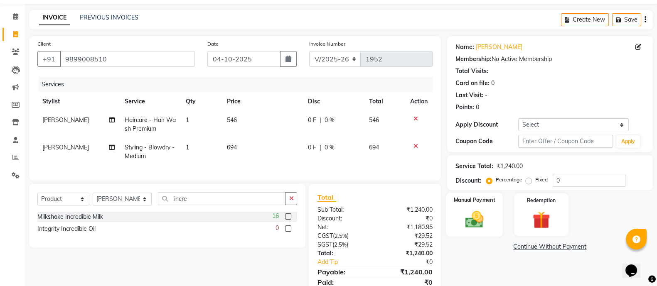
click at [481, 223] on img at bounding box center [475, 219] width 30 height 21
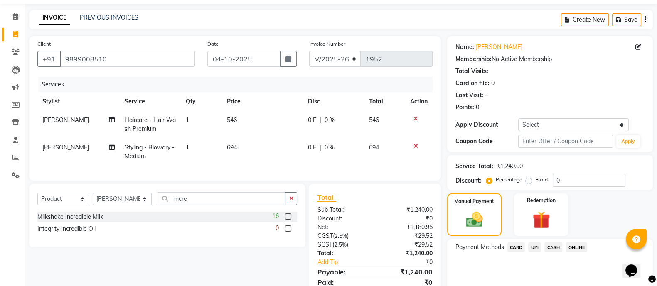
click at [581, 244] on span "ONLINE" at bounding box center [577, 248] width 22 height 10
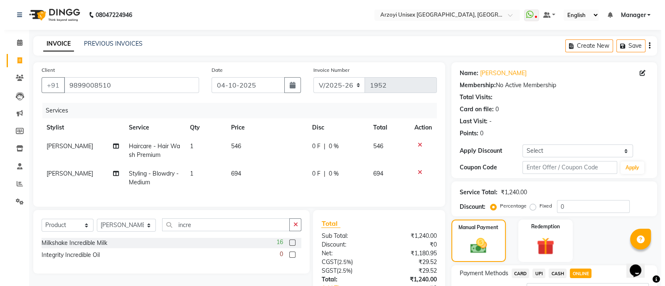
scroll to position [0, 0]
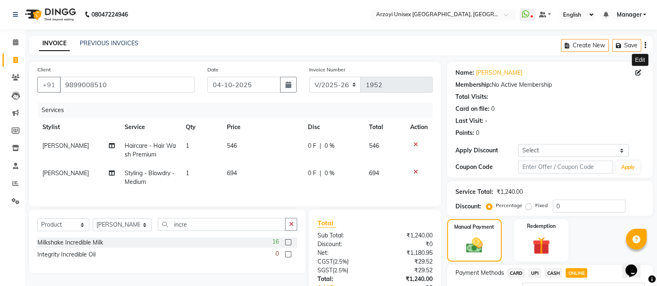
click at [640, 69] on span at bounding box center [640, 73] width 9 height 9
click at [636, 71] on icon at bounding box center [639, 73] width 6 height 6
select select "female"
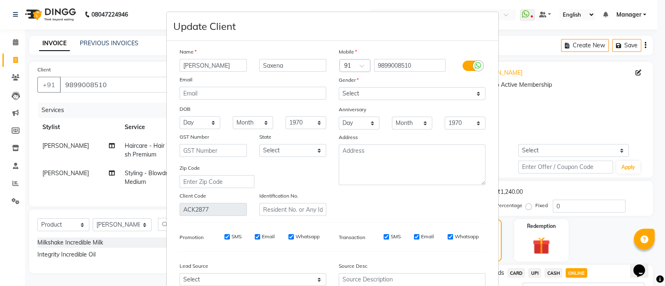
click at [225, 238] on input "SMS" at bounding box center [227, 237] width 5 height 5
checkbox input "false"
click at [255, 240] on input "Email" at bounding box center [257, 237] width 5 height 5
checkbox input "false"
click at [289, 240] on input "Whatsapp" at bounding box center [291, 237] width 5 height 5
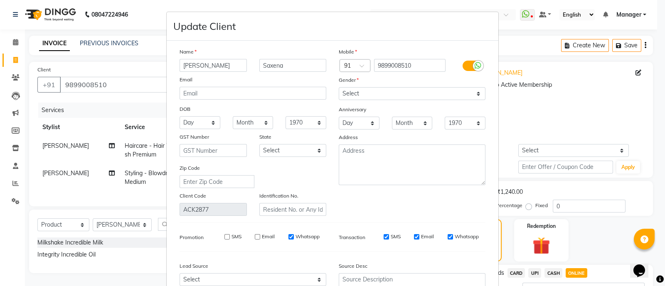
checkbox input "false"
click at [384, 240] on input "SMS" at bounding box center [386, 237] width 5 height 5
checkbox input "false"
click at [414, 239] on input "Email" at bounding box center [416, 237] width 5 height 5
checkbox input "false"
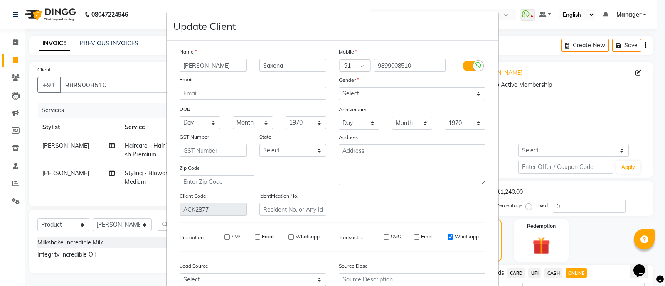
click at [448, 240] on input "Whatsapp" at bounding box center [450, 237] width 5 height 5
checkbox input "false"
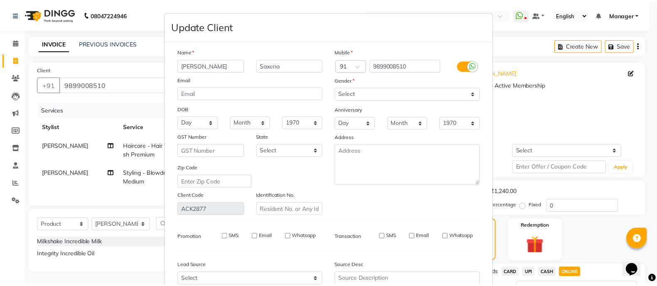
scroll to position [87, 0]
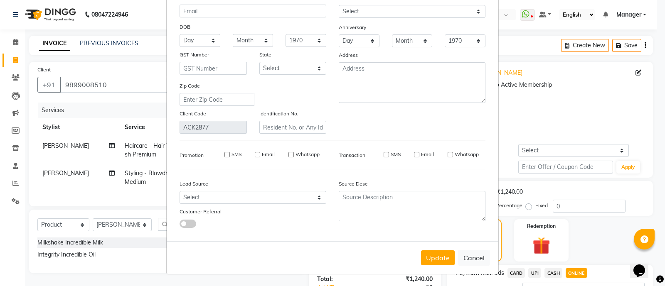
click at [439, 256] on button "Update" at bounding box center [438, 258] width 34 height 15
select select
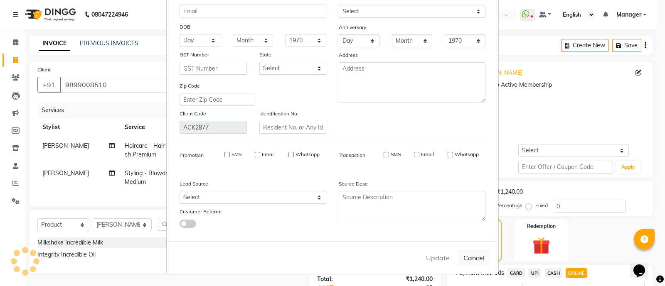
select select
checkbox input "false"
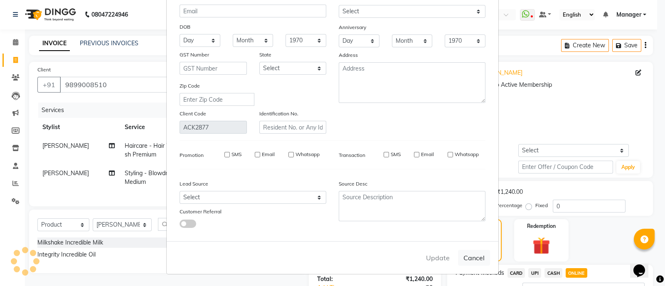
checkbox input "false"
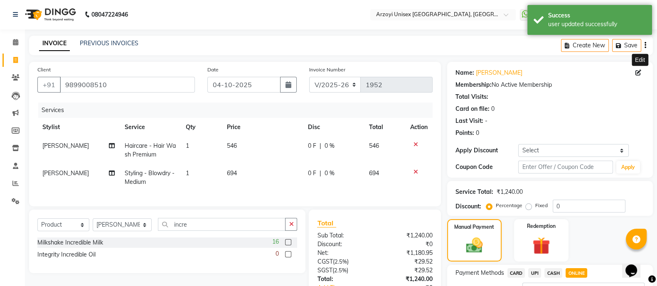
scroll to position [71, 0]
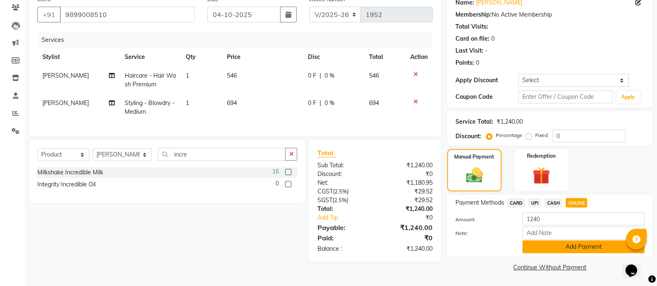
click at [573, 248] on button "Add Payment" at bounding box center [584, 247] width 122 height 13
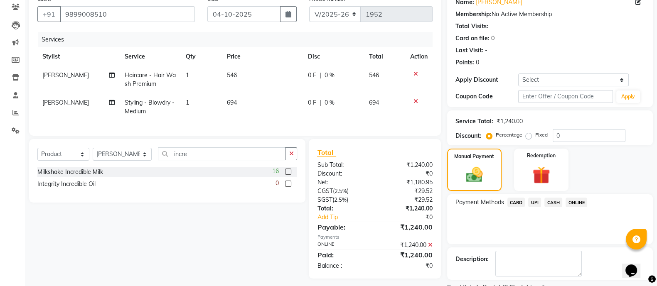
scroll to position [105, 0]
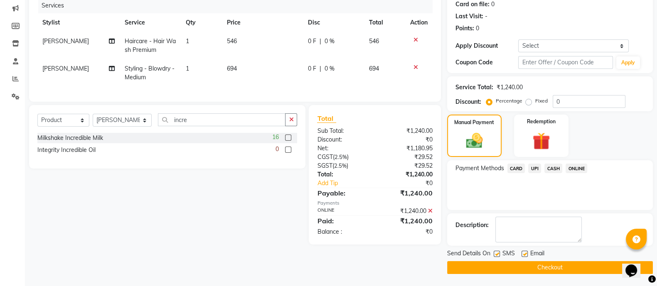
click at [572, 267] on button "Checkout" at bounding box center [550, 268] width 206 height 13
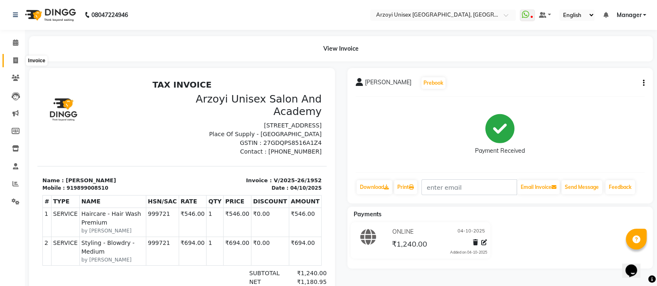
click at [17, 58] on icon at bounding box center [15, 60] width 5 height 6
select select "service"
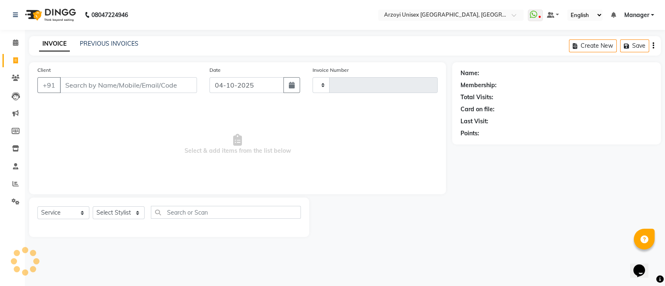
type input "1953"
select select "5286"
click at [102, 40] on link "PREVIOUS INVOICES" at bounding box center [109, 43] width 59 height 7
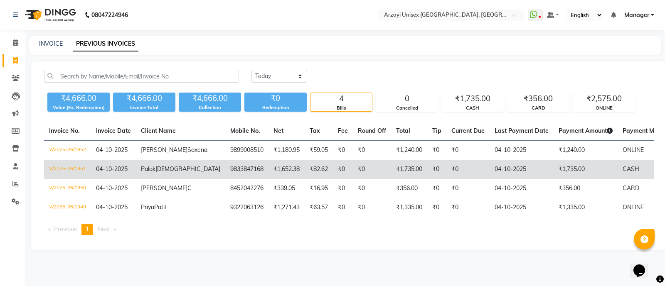
click at [162, 173] on span "Jain" at bounding box center [188, 168] width 65 height 7
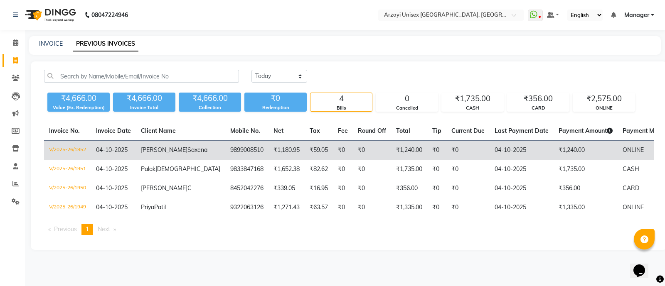
click at [164, 150] on td "Anita Saxena" at bounding box center [180, 151] width 89 height 20
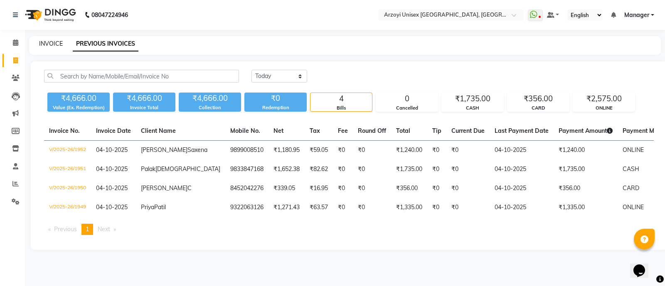
click at [54, 46] on link "INVOICE" at bounding box center [51, 43] width 24 height 7
select select "5286"
select select "service"
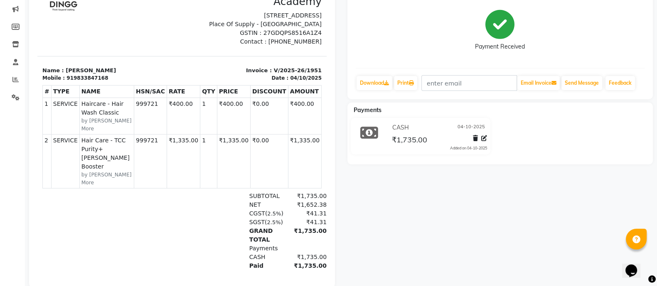
scroll to position [108, 0]
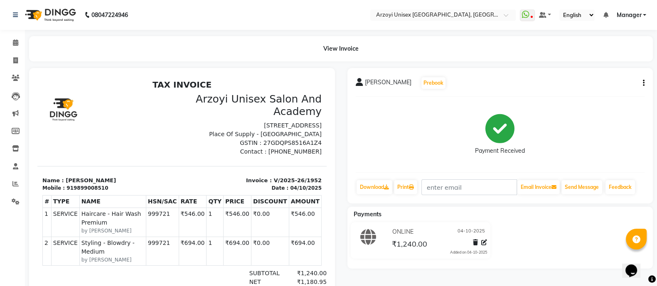
scroll to position [6, 0]
